Goal: Find specific page/section: Find specific page/section

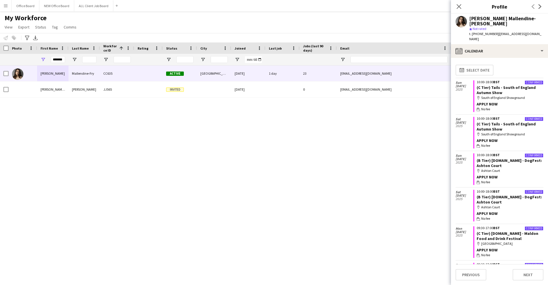
scroll to position [296, 0]
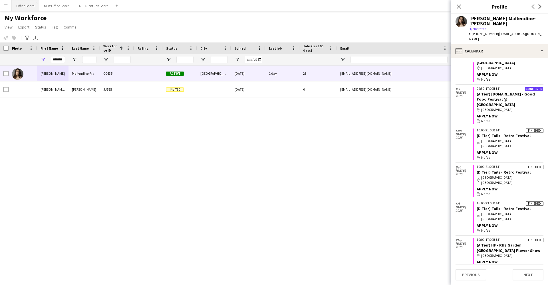
click at [29, 6] on button "Office Board Close" at bounding box center [26, 5] width 28 height 11
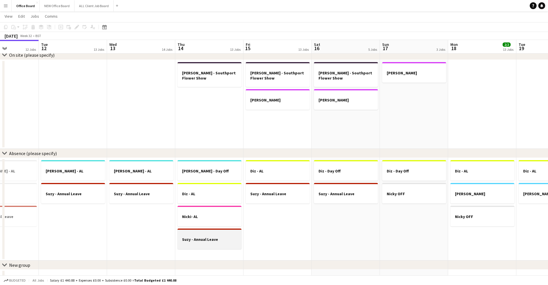
scroll to position [0, 157]
